Goal: Task Accomplishment & Management: Complete application form

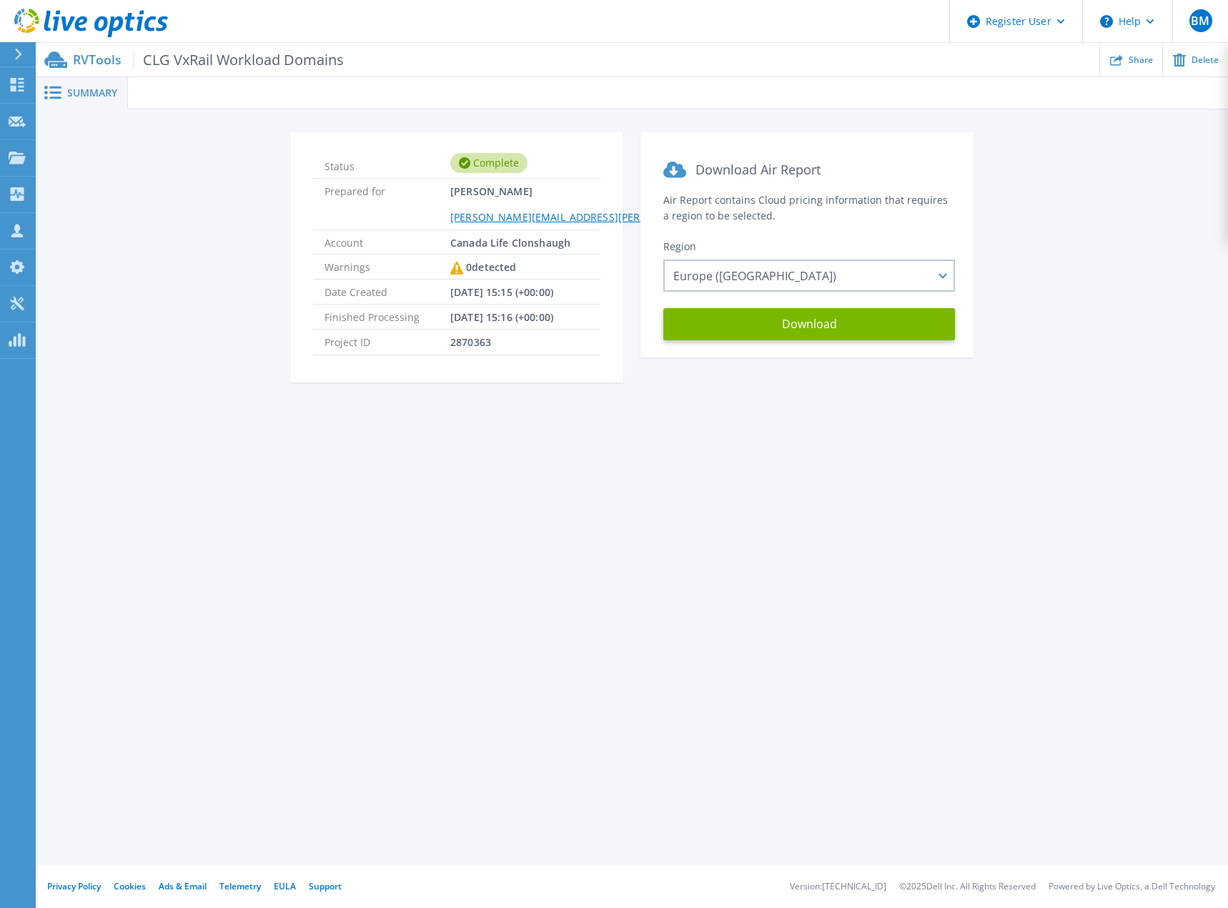
drag, startPoint x: 935, startPoint y: 461, endPoint x: 937, endPoint y: 428, distance: 33.0
click at [934, 460] on div "Summary Status Complete Prepared for Peter Brett peter.brett@canadalifegroup.co…" at bounding box center [632, 432] width 1192 height 865
click at [31, 86] on link "Dashboard Dashboard" at bounding box center [18, 85] width 36 height 36
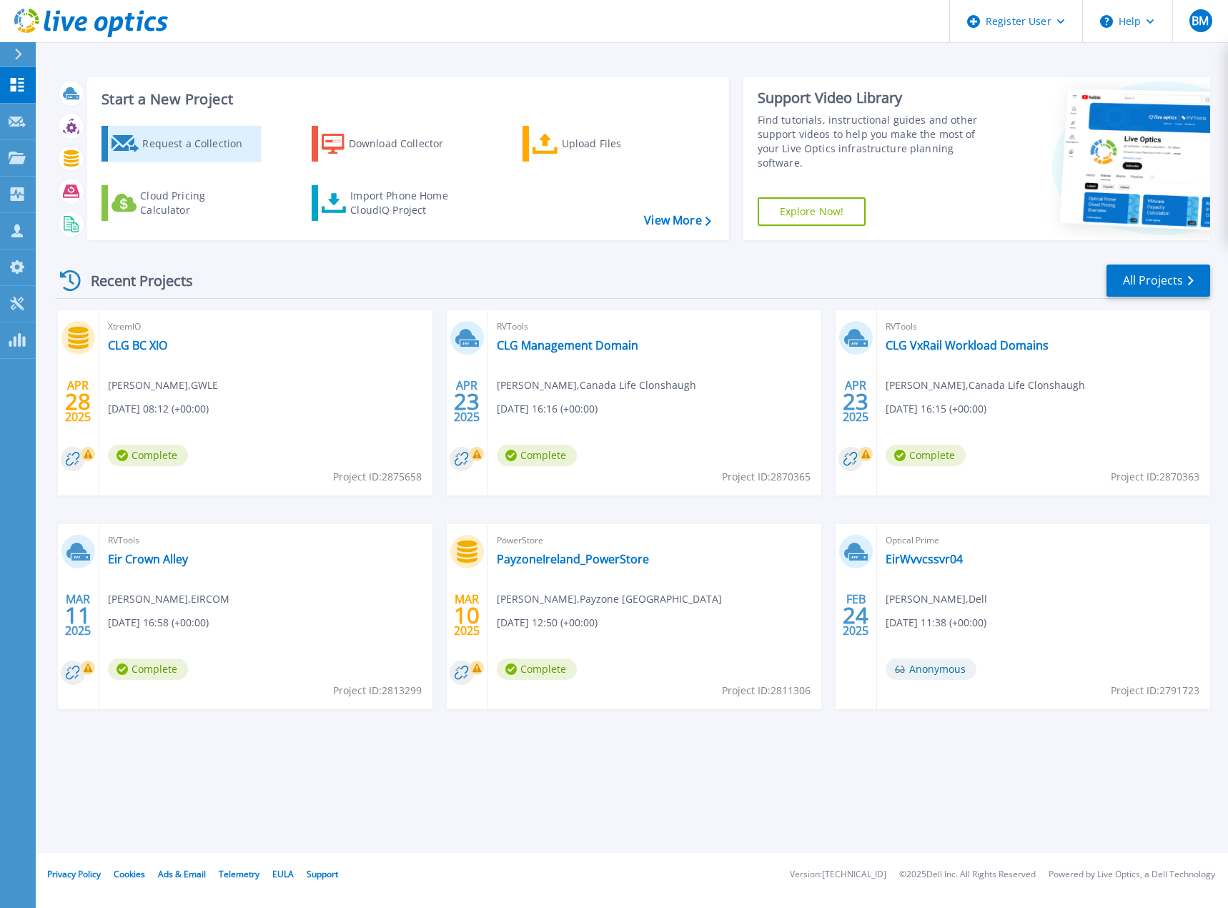
click at [174, 150] on div "Request a Collection" at bounding box center [199, 143] width 114 height 29
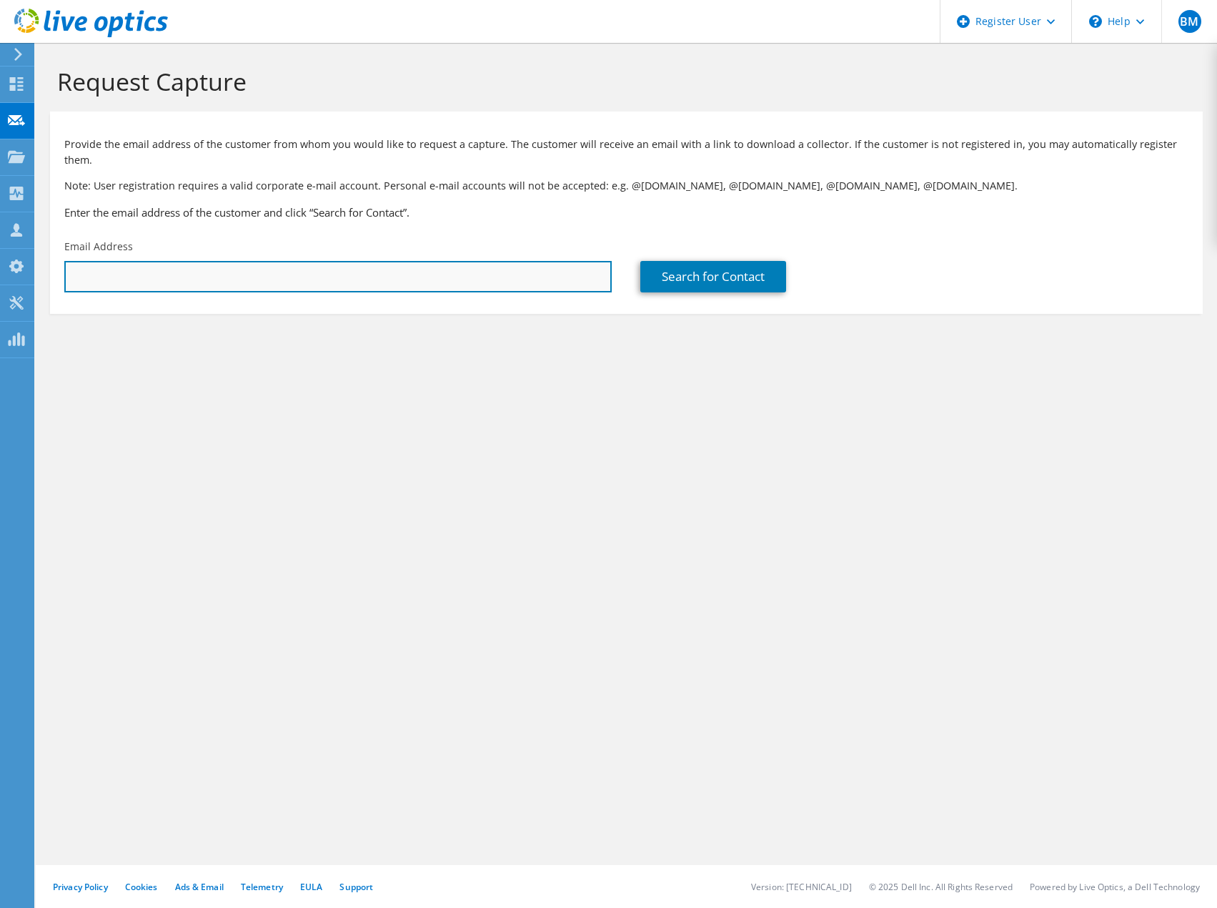
click at [400, 267] on input "text" at bounding box center [338, 276] width 548 height 31
type input "[PERSON_NAME][EMAIL_ADDRESS][PERSON_NAME][DOMAIN_NAME]"
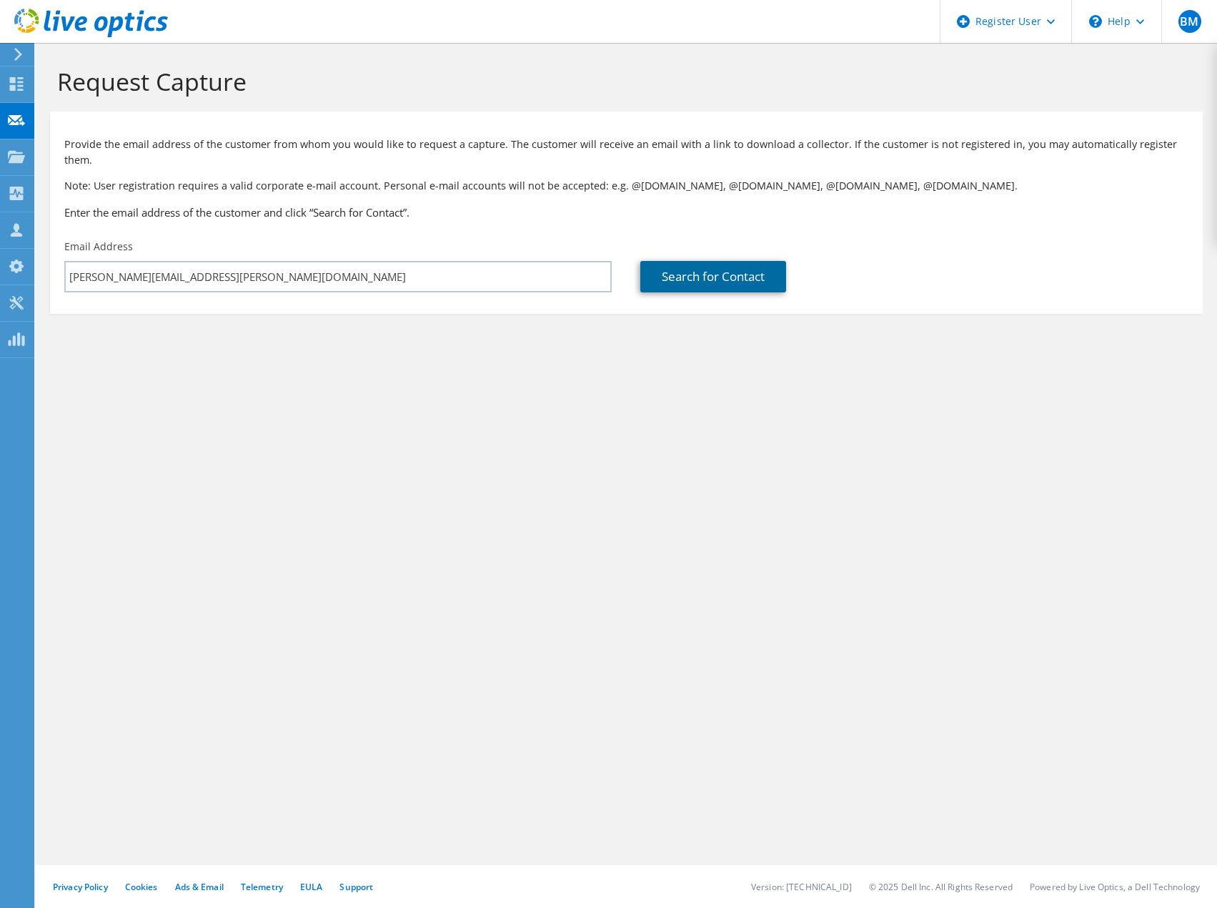
click at [687, 261] on link "Search for Contact" at bounding box center [713, 276] width 146 height 31
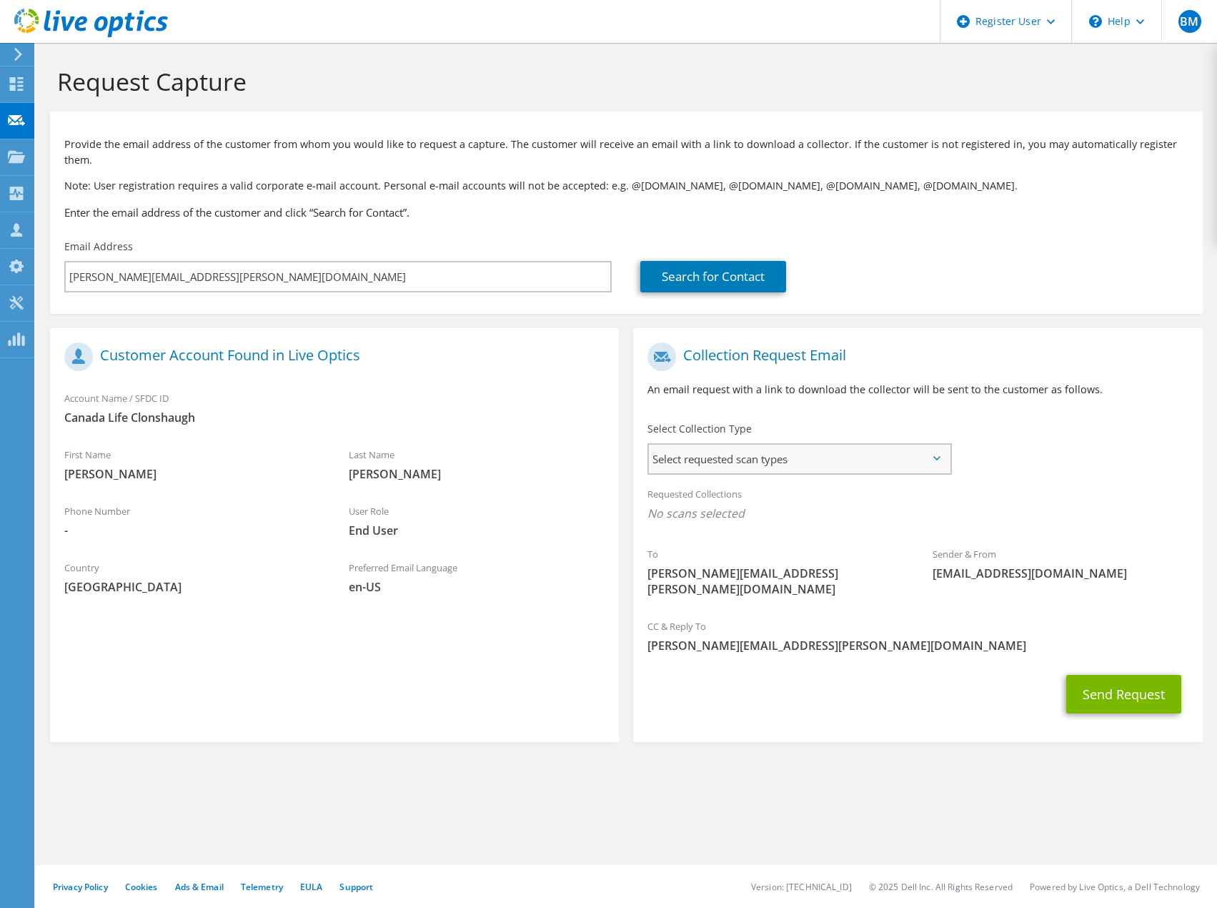
click at [819, 445] on span "Select requested scan types" at bounding box center [799, 459] width 300 height 29
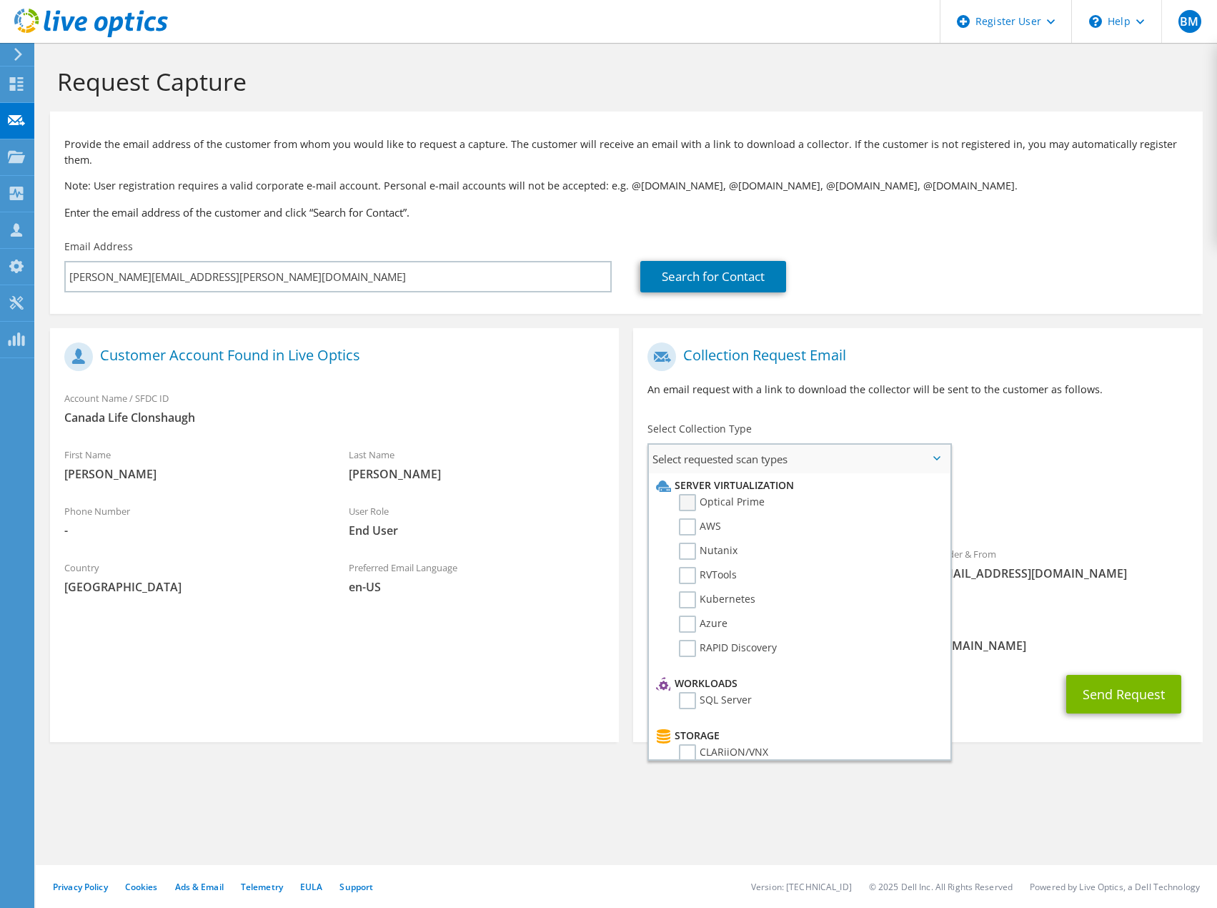
click at [736, 494] on label "Optical Prime" at bounding box center [722, 502] width 86 height 17
click at [0, 0] on input "Optical Prime" at bounding box center [0, 0] width 0 height 0
click at [733, 567] on label "RVTools" at bounding box center [708, 575] width 58 height 17
click at [0, 0] on input "RVTools" at bounding box center [0, 0] width 0 height 0
click at [1040, 479] on div "Requested Collections No scans selected Optical Prime RVTools" at bounding box center [917, 507] width 569 height 57
